Goal: Task Accomplishment & Management: Complete application form

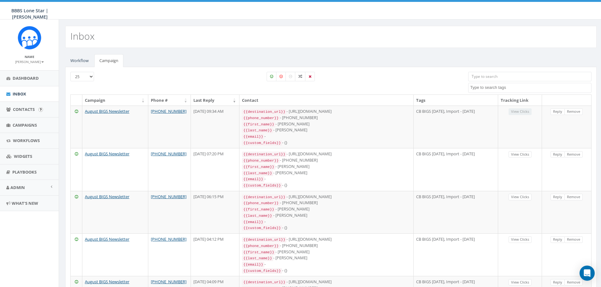
select select
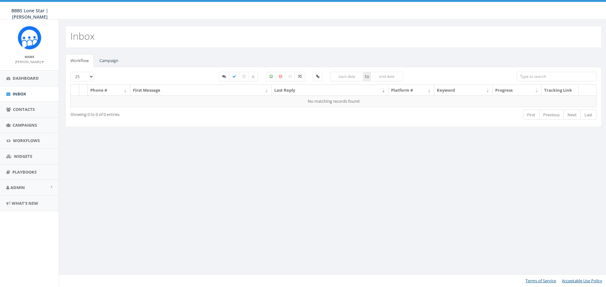
select select
click at [109, 60] on link "Campaign" at bounding box center [108, 60] width 29 height 13
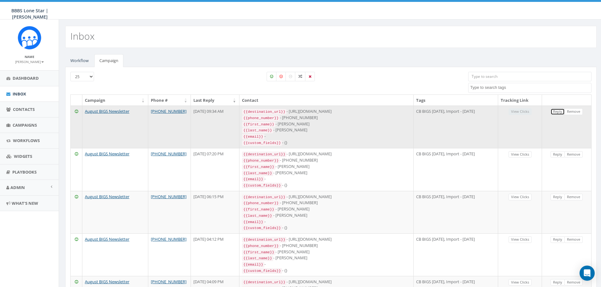
click at [560, 114] on link "Reply" at bounding box center [557, 112] width 14 height 7
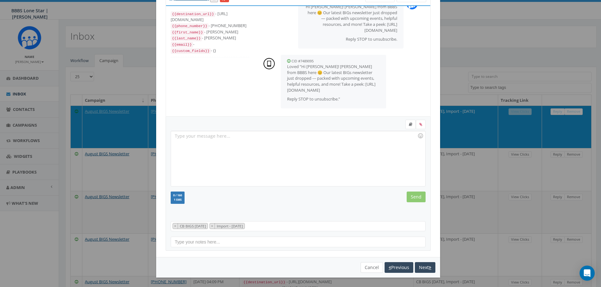
scroll to position [32, 0]
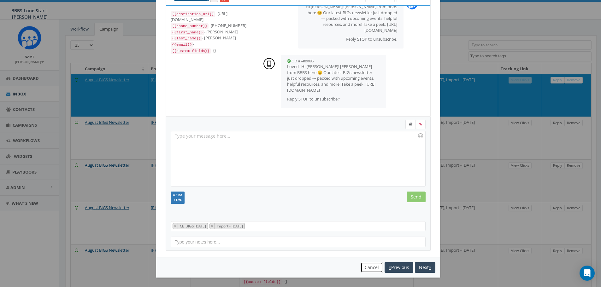
click at [369, 267] on button "Cancel" at bounding box center [372, 267] width 22 height 11
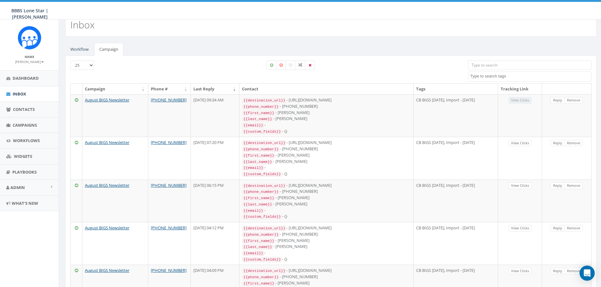
scroll to position [0, 0]
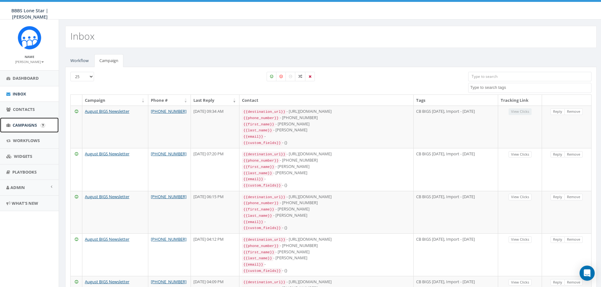
click at [23, 127] on span "Campaigns" at bounding box center [25, 125] width 24 height 6
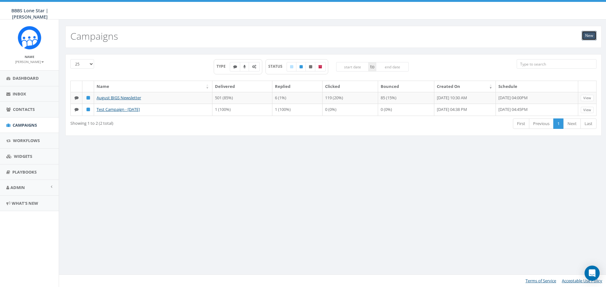
click at [586, 37] on link "New" at bounding box center [588, 35] width 15 height 9
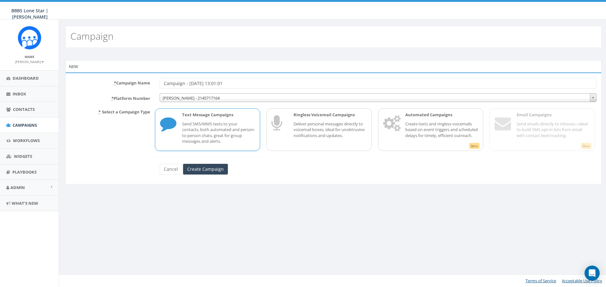
drag, startPoint x: 243, startPoint y: 85, endPoint x: 71, endPoint y: 83, distance: 171.6
click at [71, 83] on div "* Campaign Name Campaign - 09/02/2025, 13:01:01" at bounding box center [333, 83] width 535 height 11
type input "Fishing 101 Cancellation"
click at [214, 172] on input "Create Campaign" at bounding box center [205, 169] width 45 height 11
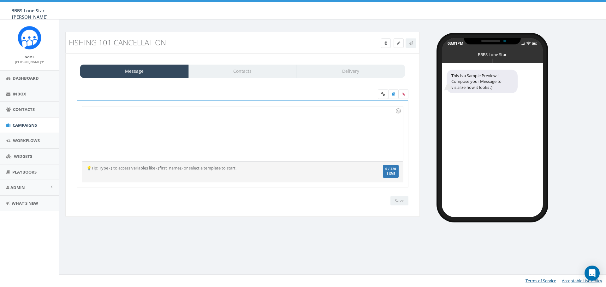
click at [214, 145] on div at bounding box center [242, 133] width 320 height 55
click at [214, 125] on div at bounding box center [242, 133] width 320 height 55
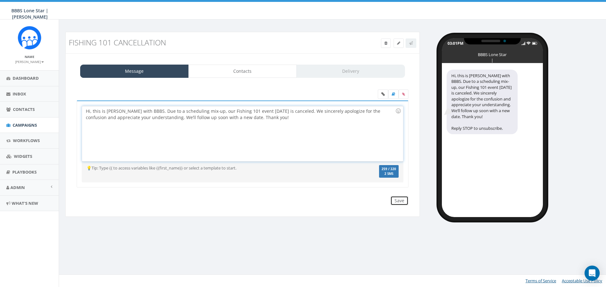
click at [403, 200] on input "Save" at bounding box center [399, 200] width 18 height 9
click at [412, 44] on icon at bounding box center [411, 43] width 4 height 4
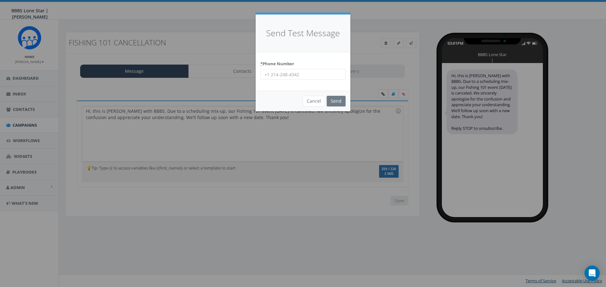
click at [310, 80] on div "* Phone Number" at bounding box center [303, 71] width 95 height 39
click at [306, 71] on input "* Phone Number" at bounding box center [302, 74] width 85 height 11
type input "4692484377"
click at [333, 101] on input "Send" at bounding box center [335, 101] width 19 height 11
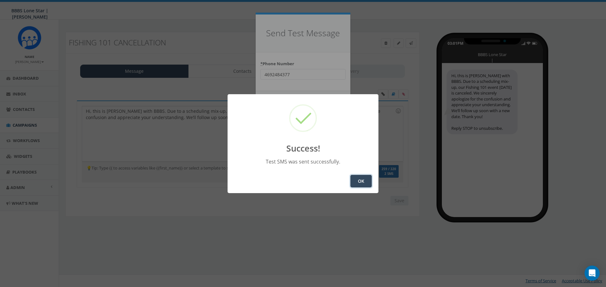
click at [365, 186] on button "OK" at bounding box center [360, 181] width 21 height 13
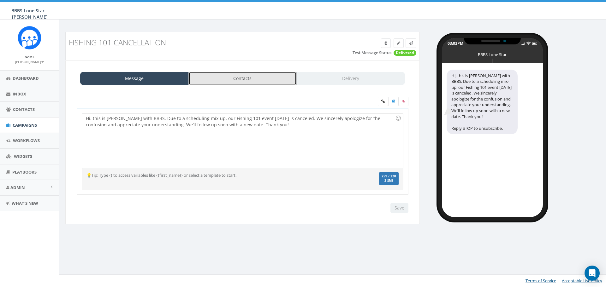
click at [268, 78] on link "Contacts" at bounding box center [242, 78] width 109 height 13
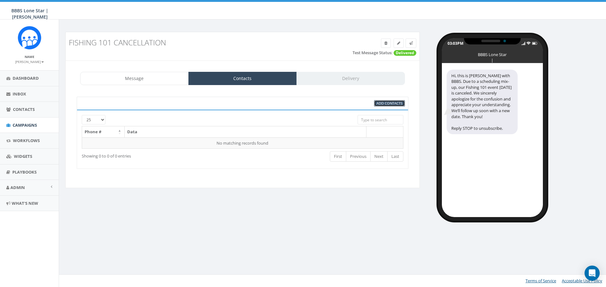
click at [382, 104] on span "Add Contacts" at bounding box center [389, 103] width 26 height 5
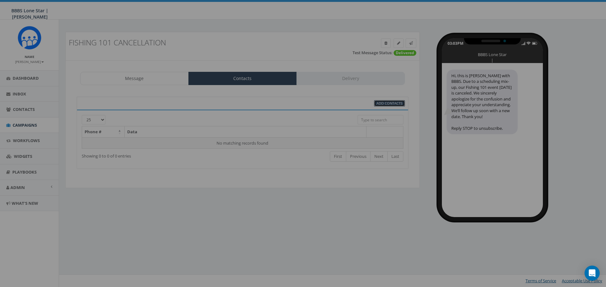
select select
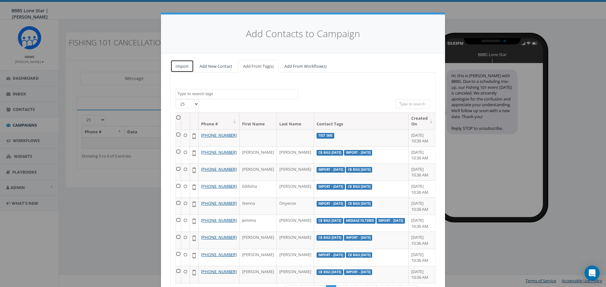
click at [172, 66] on link "Import" at bounding box center [181, 66] width 23 height 13
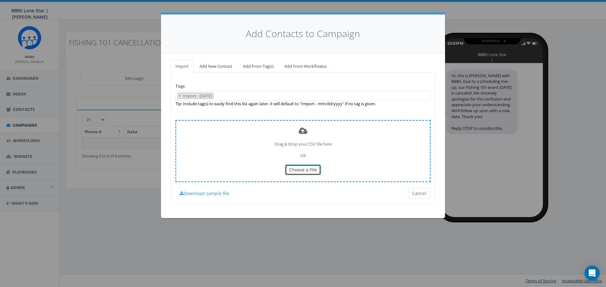
click at [293, 169] on span "Choose a File" at bounding box center [303, 170] width 28 height 6
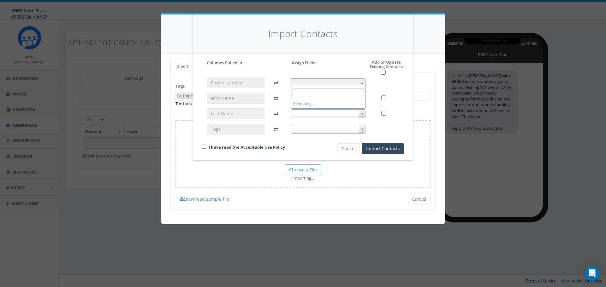
click at [354, 87] on body "BBBS Lone Star | Nicole BBBS Lone Star | Nicole Profile Sign Out 0.21 % of Avai…" at bounding box center [303, 143] width 606 height 287
click at [338, 84] on span "first_name" at bounding box center [328, 83] width 74 height 9
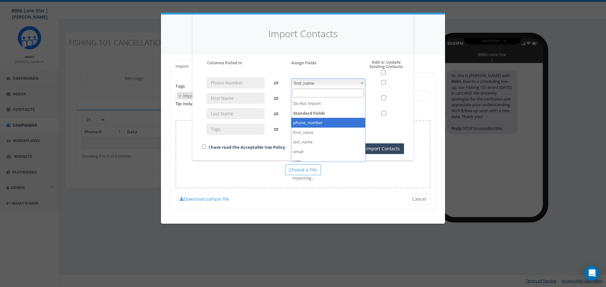
select select "phone_number"
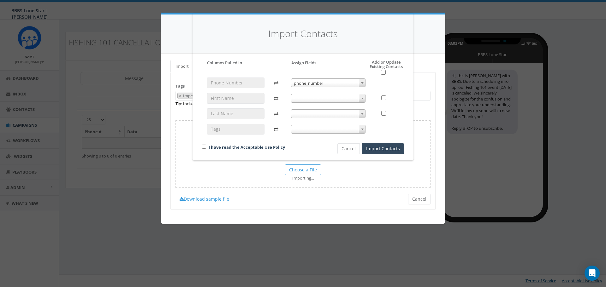
click at [331, 98] on span at bounding box center [328, 98] width 75 height 9
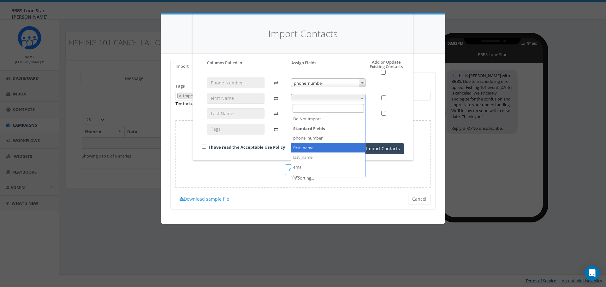
select select "first_name"
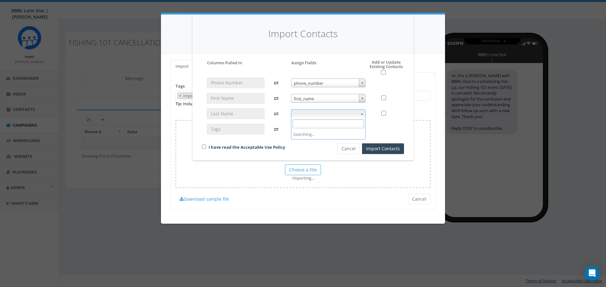
click at [329, 113] on span at bounding box center [328, 113] width 75 height 9
select select "last_name"
click at [339, 126] on span at bounding box center [328, 129] width 75 height 9
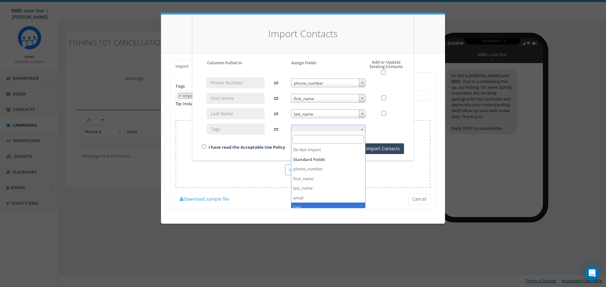
select select "tags"
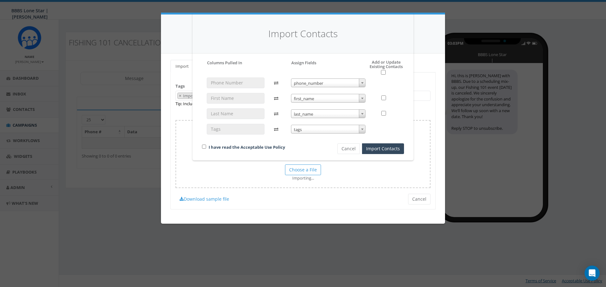
click at [206, 147] on div "I have read the Acceptable Use Policy" at bounding box center [258, 148] width 123 height 9
click at [203, 148] on input "checkbox" at bounding box center [204, 147] width 4 height 4
checkbox input "true"
click at [393, 149] on button "Import Contacts" at bounding box center [383, 149] width 42 height 11
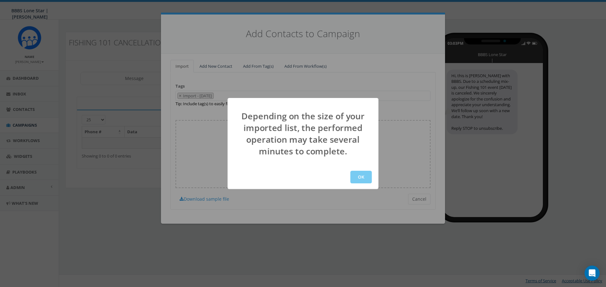
click at [364, 179] on button "OK" at bounding box center [360, 177] width 21 height 13
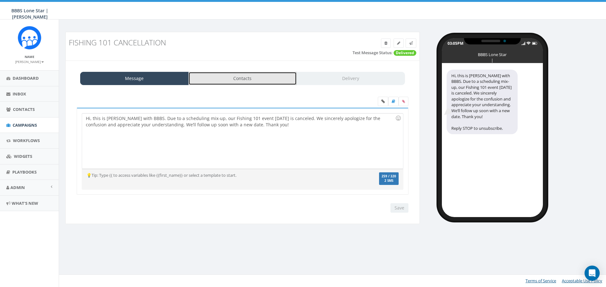
click at [260, 80] on link "Contacts" at bounding box center [242, 78] width 109 height 13
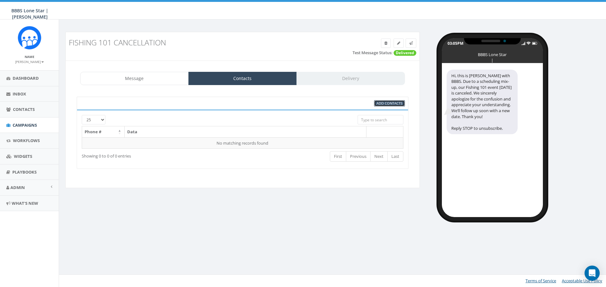
click at [378, 105] on span "Add Contacts" at bounding box center [389, 103] width 26 height 5
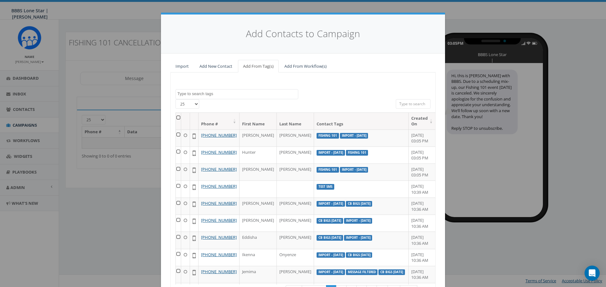
click at [176, 117] on th at bounding box center [178, 121] width 5 height 17
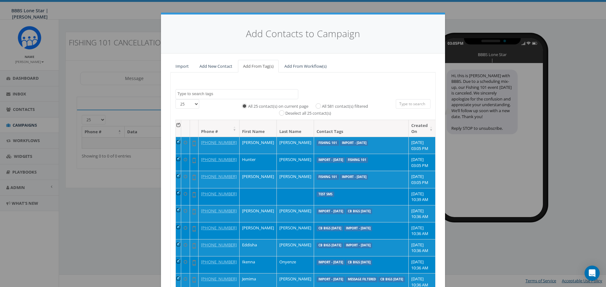
click at [177, 205] on td at bounding box center [178, 196] width 5 height 17
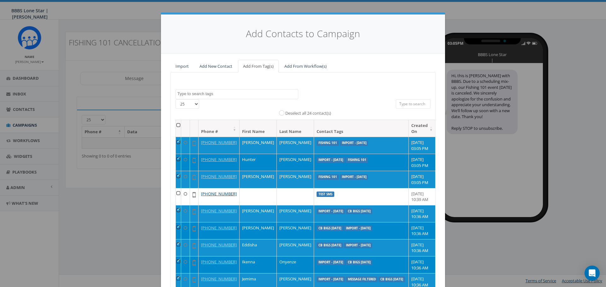
click at [212, 93] on textarea "Search" at bounding box center [237, 94] width 120 height 6
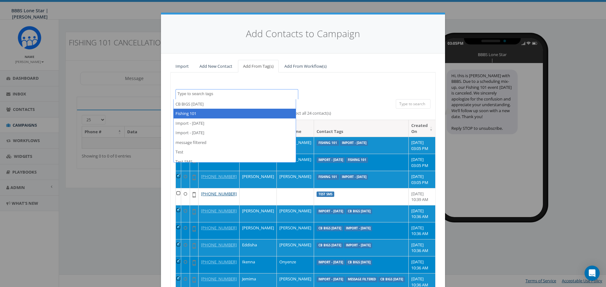
select select "Fishing 101"
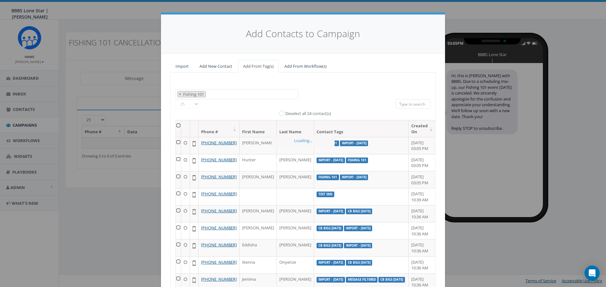
scroll to position [6, 0]
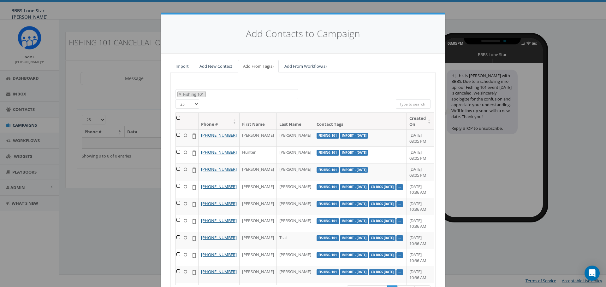
click at [178, 116] on th at bounding box center [178, 121] width 5 height 17
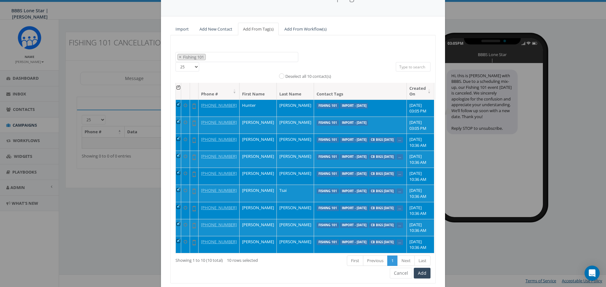
scroll to position [57, 0]
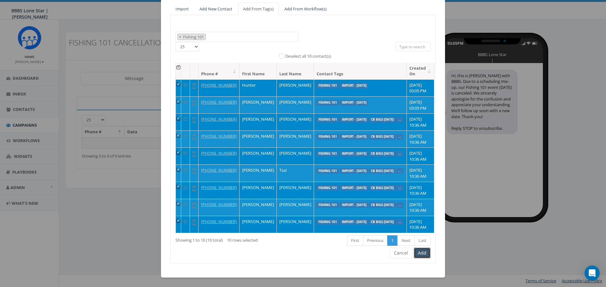
click at [415, 254] on button "Add" at bounding box center [422, 253] width 17 height 11
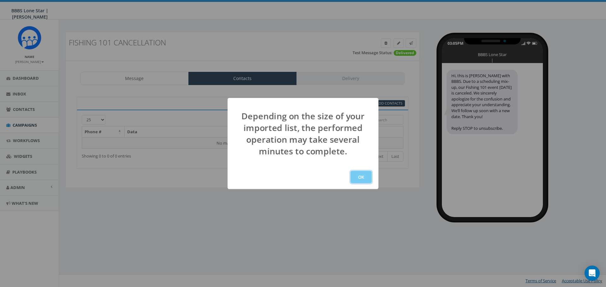
click at [356, 174] on button "OK" at bounding box center [360, 177] width 21 height 13
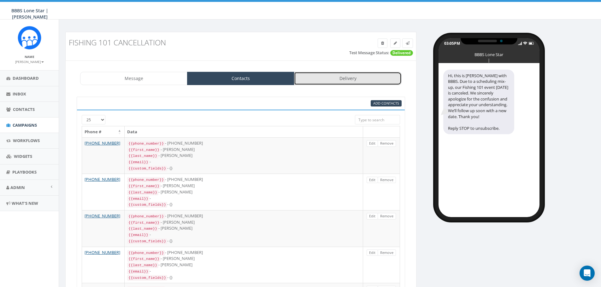
click at [377, 82] on link "Delivery" at bounding box center [347, 78] width 107 height 13
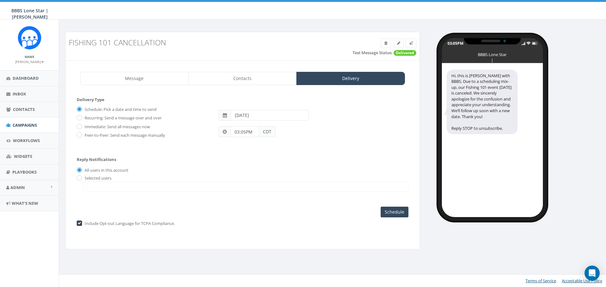
click at [98, 126] on label "Immediate: Send all messages now" at bounding box center [116, 127] width 67 height 6
click at [81, 126] on input "Immediate: Send all messages now" at bounding box center [79, 127] width 4 height 4
radio input "true"
click at [97, 178] on label "Selected users" at bounding box center [97, 178] width 28 height 6
click at [80, 179] on input "radio" at bounding box center [79, 179] width 4 height 4
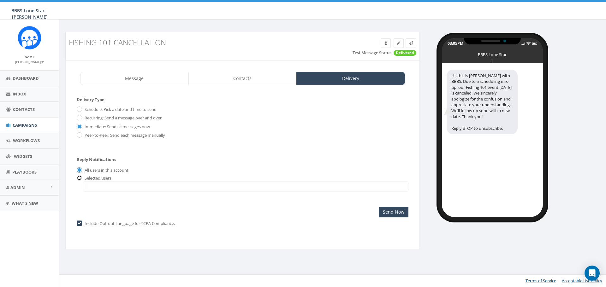
radio input "true"
click at [102, 190] on span at bounding box center [245, 187] width 325 height 10
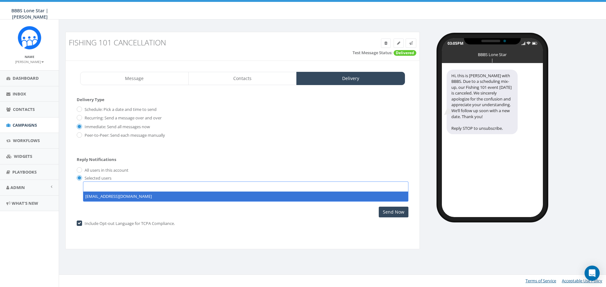
click at [150, 169] on div "All users in this account" at bounding box center [243, 170] width 332 height 7
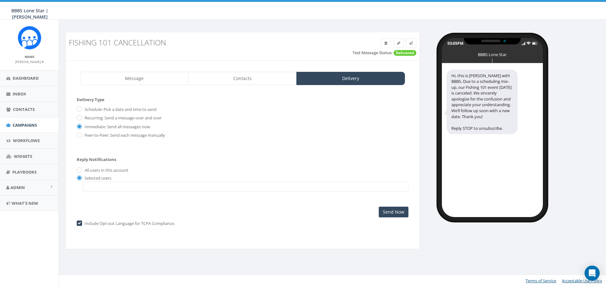
drag, startPoint x: 104, startPoint y: 182, endPoint x: 101, endPoint y: 186, distance: 4.5
click at [103, 182] on span at bounding box center [245, 187] width 325 height 10
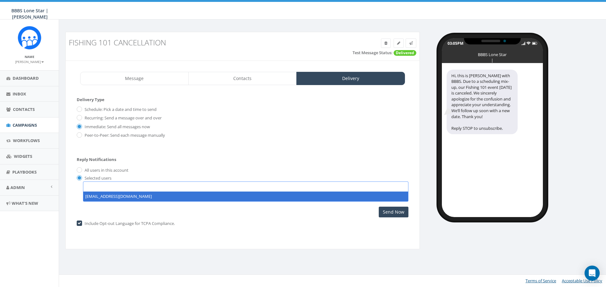
select select "1757"
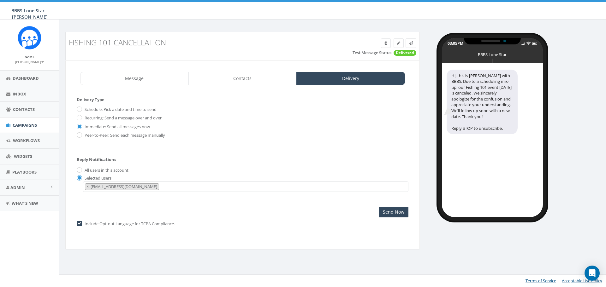
click at [116, 201] on div "Delivery Type Schedule: Pick a date and time to send Recurring: Send a message …" at bounding box center [243, 157] width 332 height 121
click at [388, 219] on div "Include Opt-out Language for TCPA Compliance. Warning, you are required to incl…" at bounding box center [243, 224] width 332 height 13
click at [397, 213] on input "Send Now" at bounding box center [394, 212] width 30 height 11
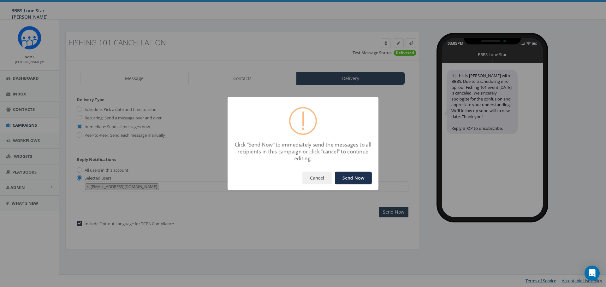
click at [345, 180] on button "Send Now" at bounding box center [353, 178] width 37 height 13
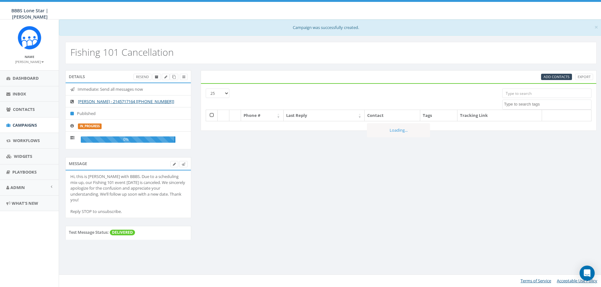
select select
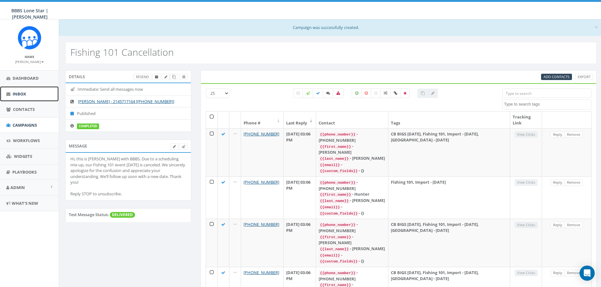
click at [28, 97] on link "Inbox" at bounding box center [29, 93] width 59 height 15
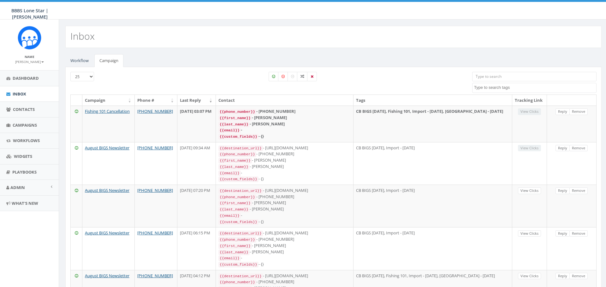
select select
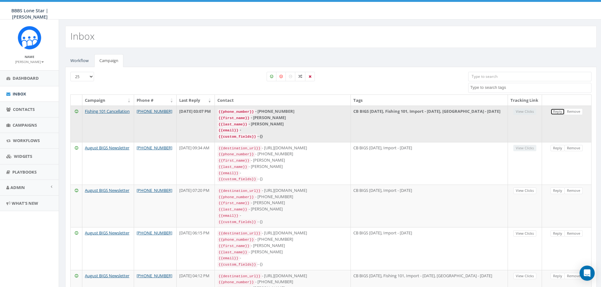
click at [560, 115] on link "Reply" at bounding box center [557, 112] width 14 height 7
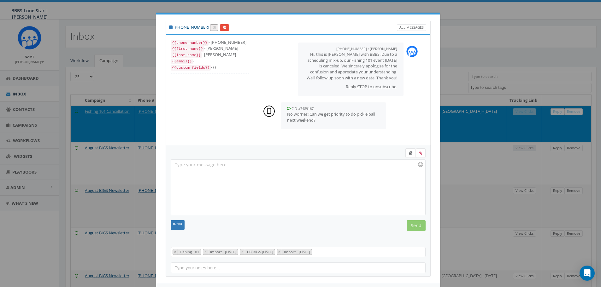
scroll to position [19, 0]
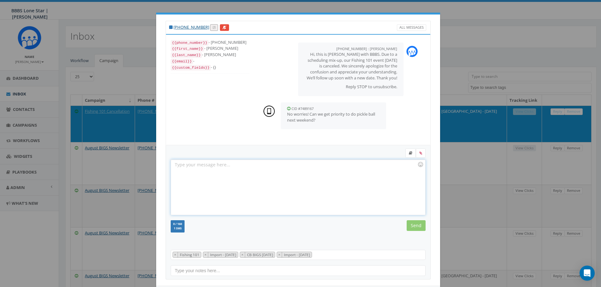
click at [269, 166] on div at bounding box center [298, 187] width 254 height 55
click at [266, 169] on div at bounding box center [298, 187] width 254 height 55
click at [415, 227] on input "Send" at bounding box center [416, 225] width 19 height 11
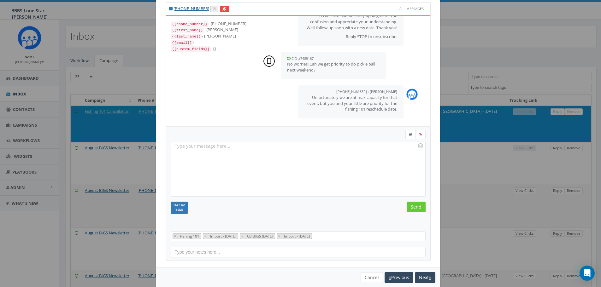
scroll to position [29, 0]
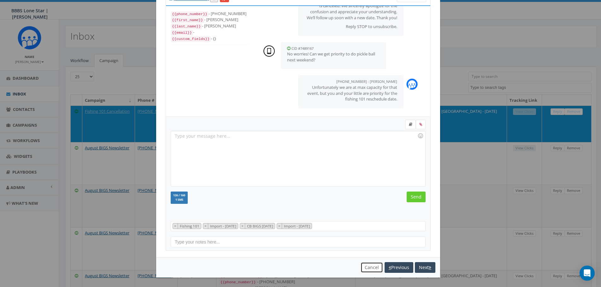
click at [364, 268] on button "Cancel" at bounding box center [372, 267] width 22 height 11
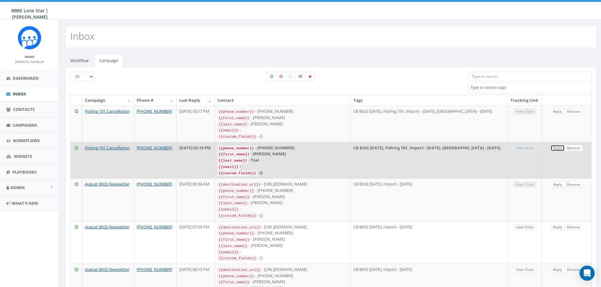
click at [559, 149] on link "Reply" at bounding box center [557, 148] width 14 height 7
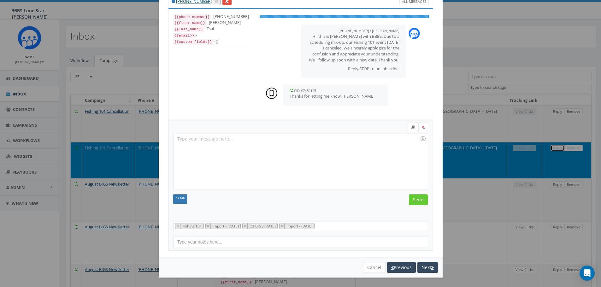
scroll to position [19, 0]
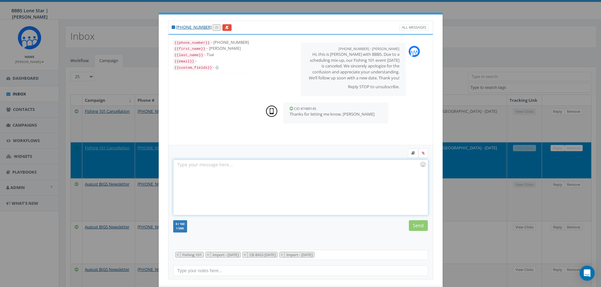
click at [307, 174] on div at bounding box center [300, 187] width 254 height 55
click at [202, 167] on div "My pleasure! I wish I had better news, but hopefully we can get it back on the …" at bounding box center [300, 187] width 254 height 55
click at [410, 227] on input "Send" at bounding box center [418, 225] width 19 height 11
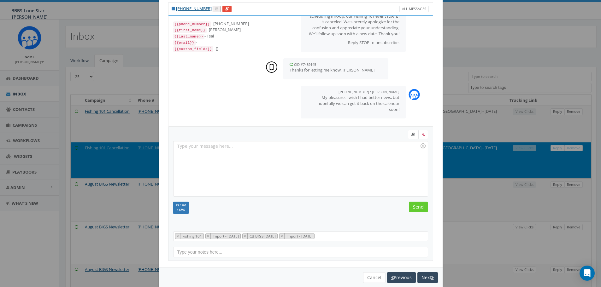
scroll to position [29, 0]
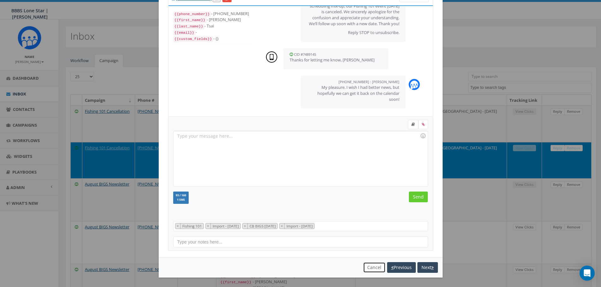
click at [368, 267] on button "Cancel" at bounding box center [374, 267] width 22 height 11
